Goal: Book appointment/travel/reservation

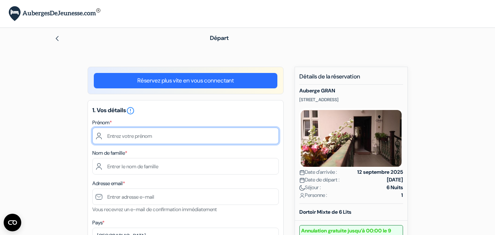
click at [185, 140] on input "text" at bounding box center [185, 135] width 186 height 16
type input "Titouan"
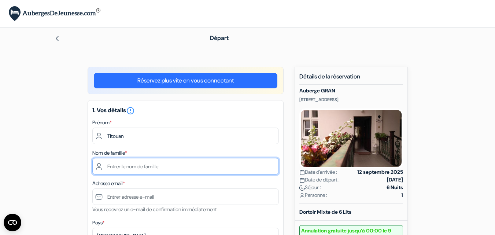
type input "LUCAS"
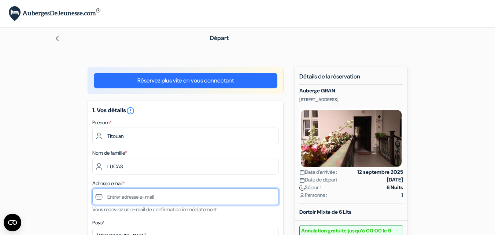
type input "[EMAIL_ADDRESS][DOMAIN_NAME]"
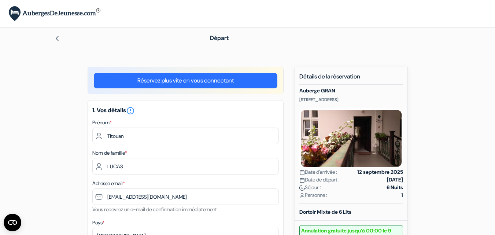
type input "+33647939761"
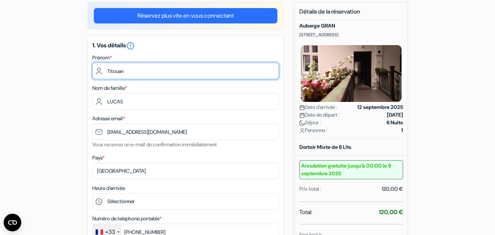
scroll to position [65, 0]
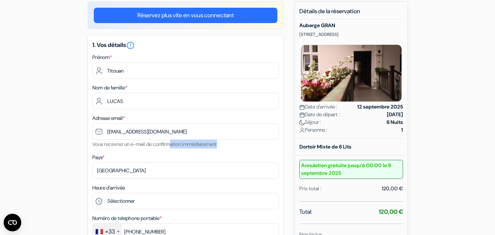
drag, startPoint x: 174, startPoint y: 143, endPoint x: 231, endPoint y: 145, distance: 56.4
click at [231, 145] on div "Adresse email * titouan.lucas29@gmail.com Vous recevrez un e-mail de confirmati…" at bounding box center [185, 130] width 186 height 35
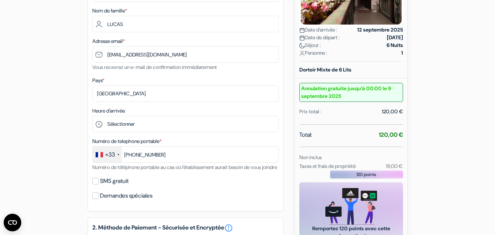
scroll to position [144, 0]
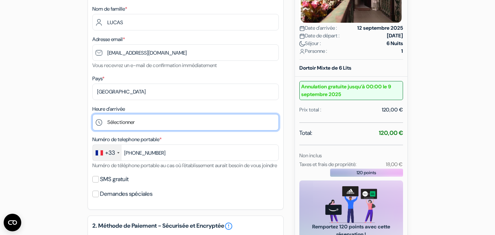
click at [135, 120] on select "Sélectionner 15:00 16:00 17:00 18:00 19:00 20:00 21:00" at bounding box center [185, 122] width 186 height 16
select select "15"
click at [92, 114] on select "Sélectionner 15:00 16:00 17:00 18:00 19:00 20:00 21:00" at bounding box center [185, 122] width 186 height 16
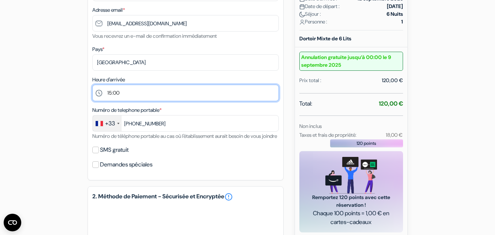
scroll to position [173, 0]
click at [132, 89] on select "Sélectionner 15:00 16:00 17:00 18:00 19:00 20:00 21:00" at bounding box center [185, 92] width 186 height 16
click at [92, 84] on select "Sélectionner 15:00 16:00 17:00 18:00 19:00 20:00 21:00" at bounding box center [185, 92] width 186 height 16
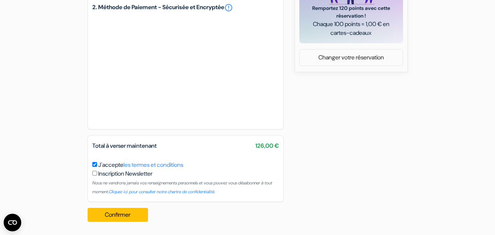
scroll to position [371, 0]
click at [127, 216] on button "Confirmer Loading..." at bounding box center [117, 215] width 61 height 14
click at [134, 214] on button "Confirmer Loading..." at bounding box center [117, 215] width 61 height 14
